Goal: Task Accomplishment & Management: Complete application form

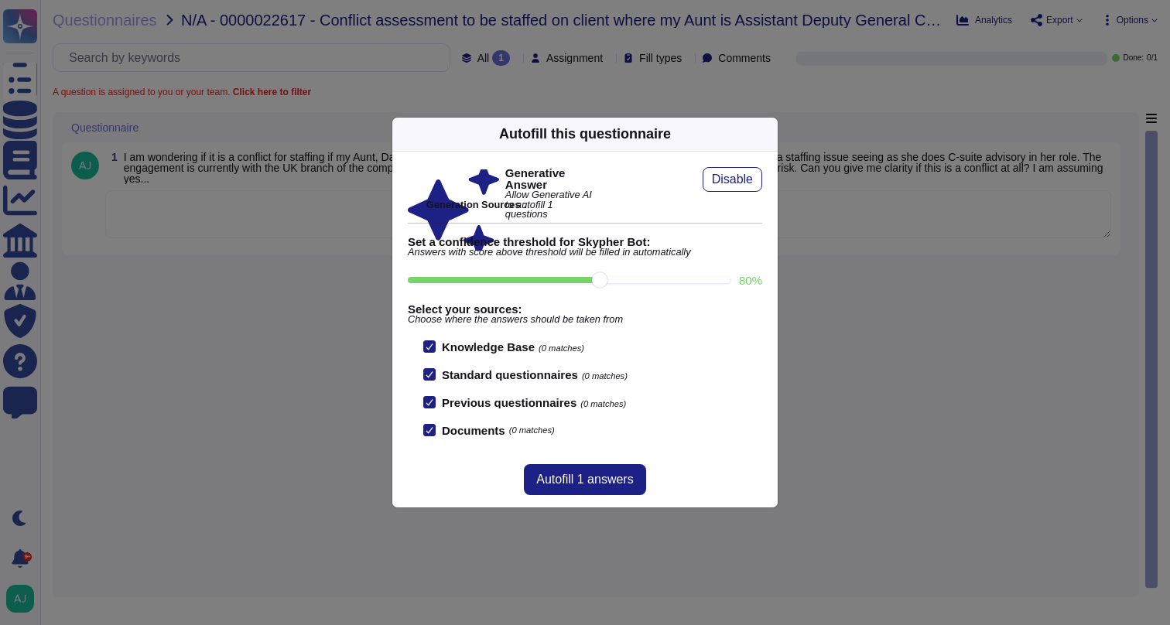
click at [306, 351] on div "Autofill this questionnaire Generative Answer Allow Generative AI to autofill 1…" at bounding box center [585, 312] width 1170 height 625
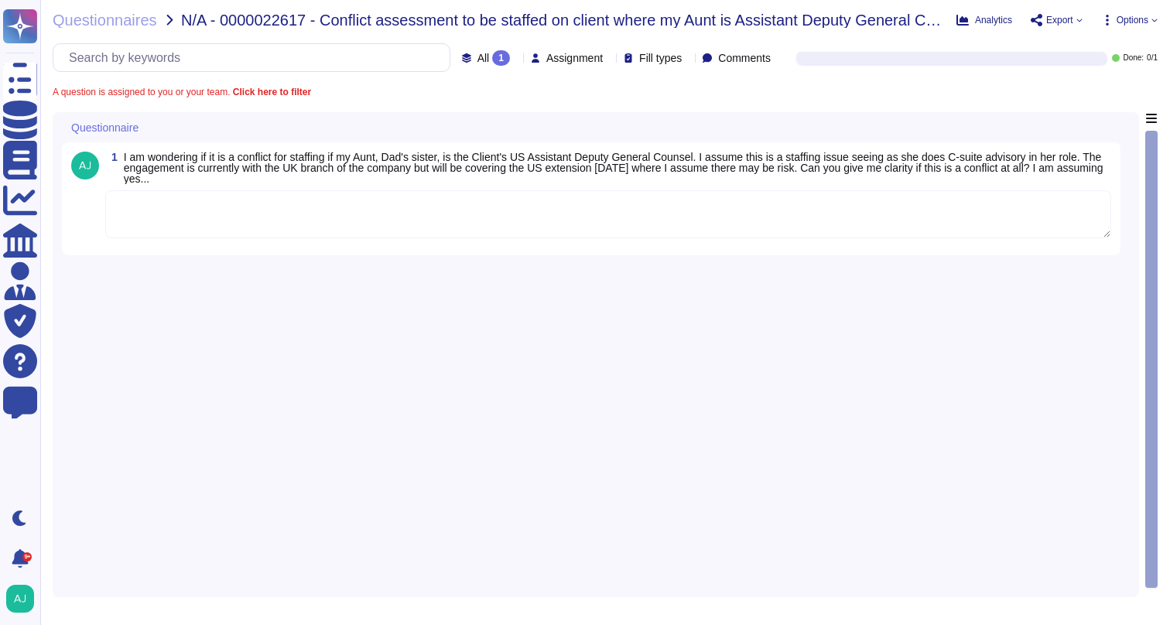
click at [282, 218] on textarea at bounding box center [608, 214] width 1006 height 48
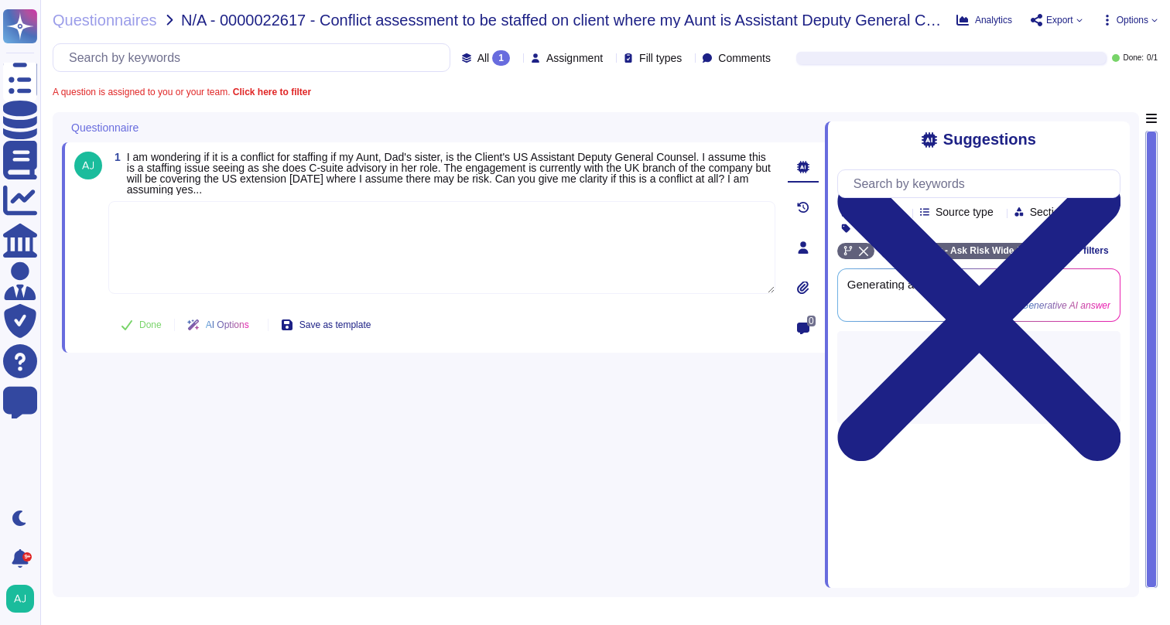
paste textarea "Indeed, potential or actual conflict could be triggered by your personal connec…"
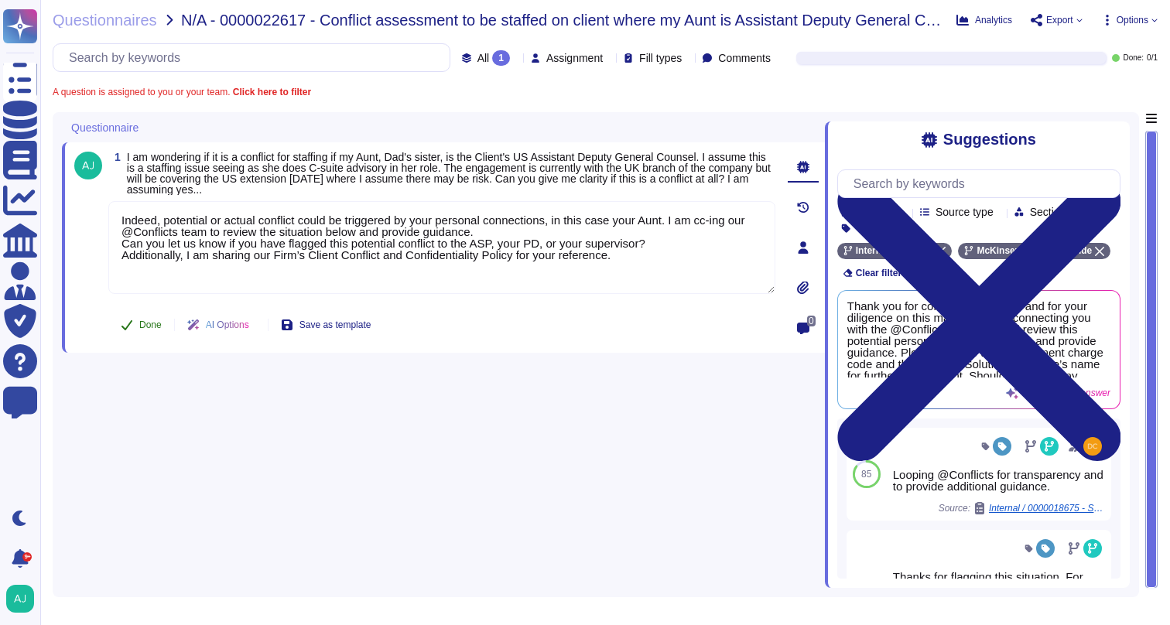
type textarea "Indeed, potential or actual conflict could be triggered by your personal connec…"
click at [149, 328] on span "Done" at bounding box center [150, 324] width 22 height 9
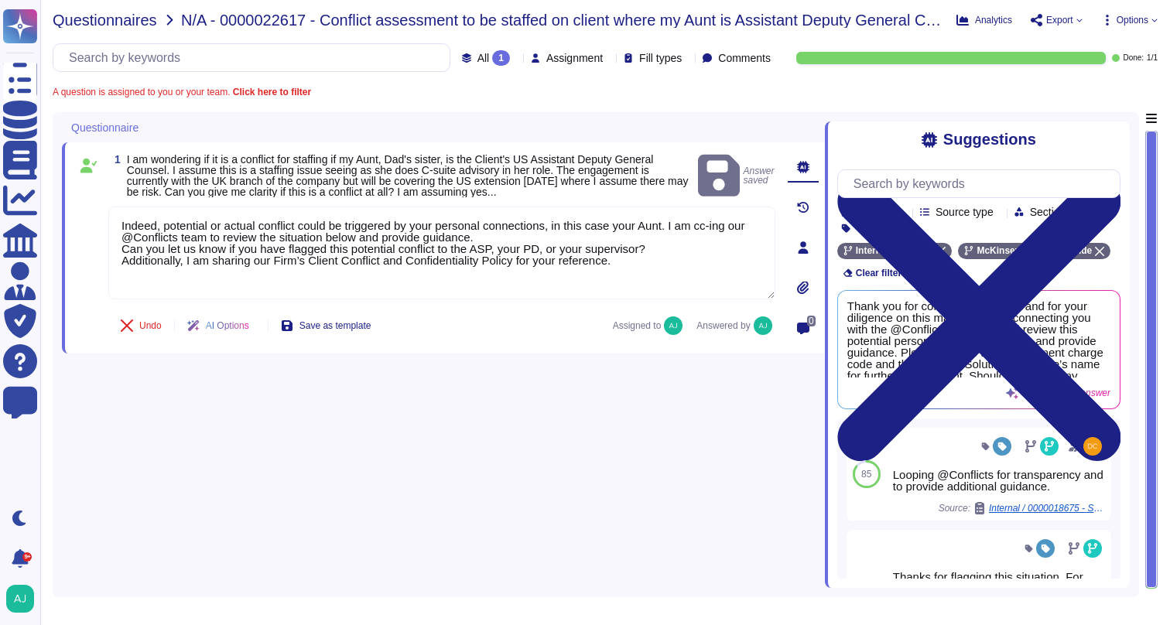
click at [108, 22] on span "Questionnaires" at bounding box center [105, 19] width 104 height 15
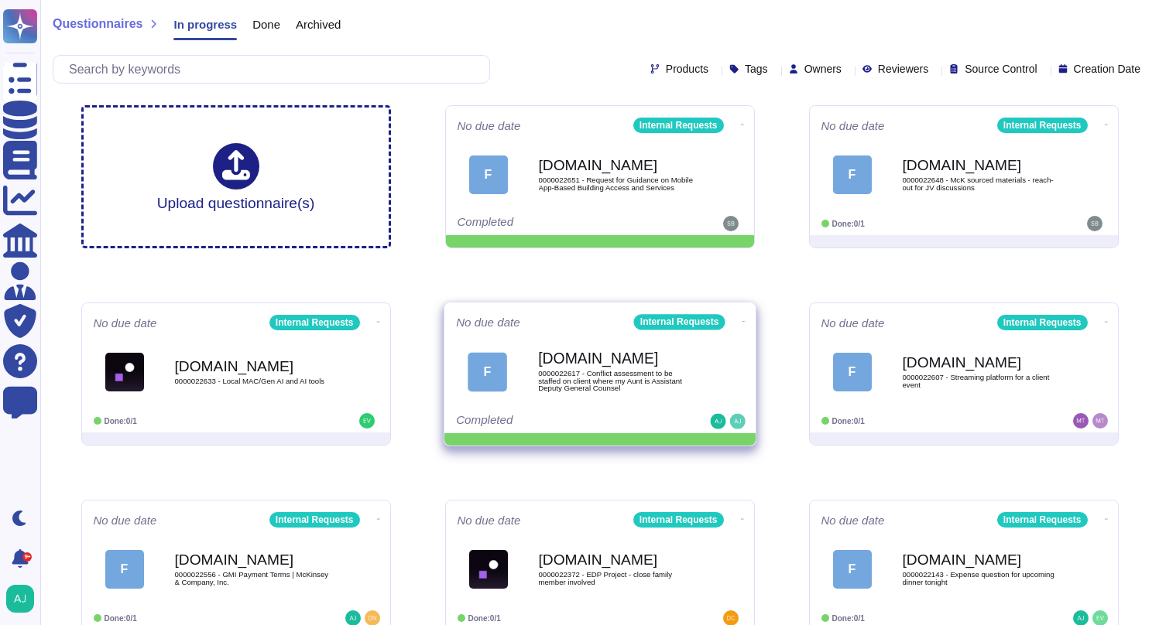
click at [742, 320] on icon at bounding box center [743, 322] width 3 height 4
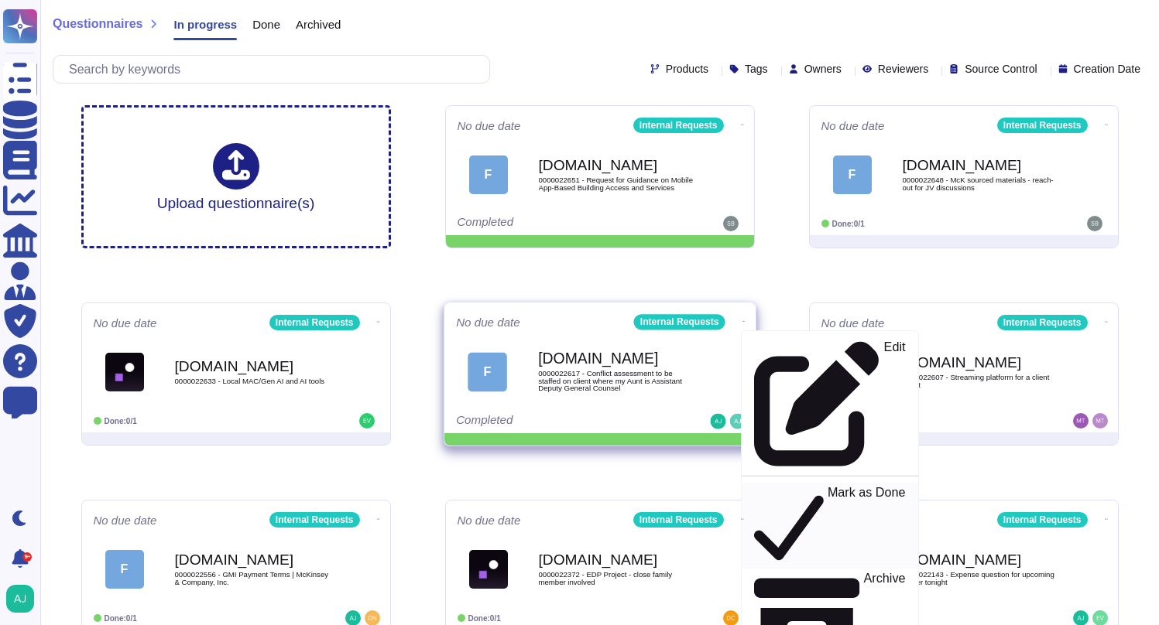
click at [827, 487] on p "Mark as Done" at bounding box center [866, 526] width 78 height 79
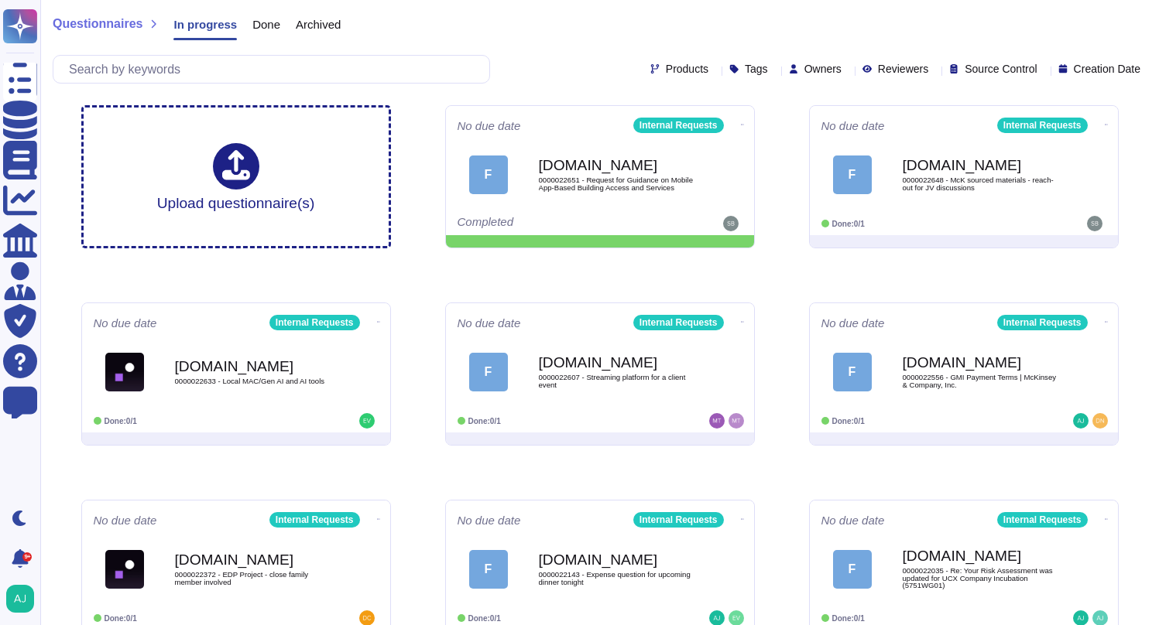
click at [805, 28] on div "Questionnaires In progress Done Archived" at bounding box center [600, 27] width 1094 height 31
